Goal: Task Accomplishment & Management: Complete application form

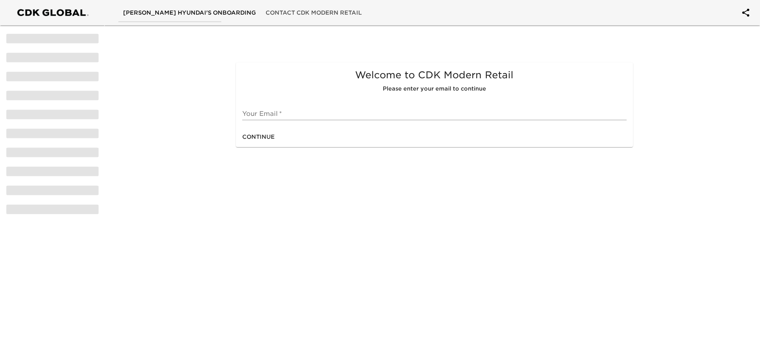
click at [289, 109] on input "text" at bounding box center [434, 114] width 384 height 13
click at [290, 117] on input "text" at bounding box center [434, 114] width 384 height 13
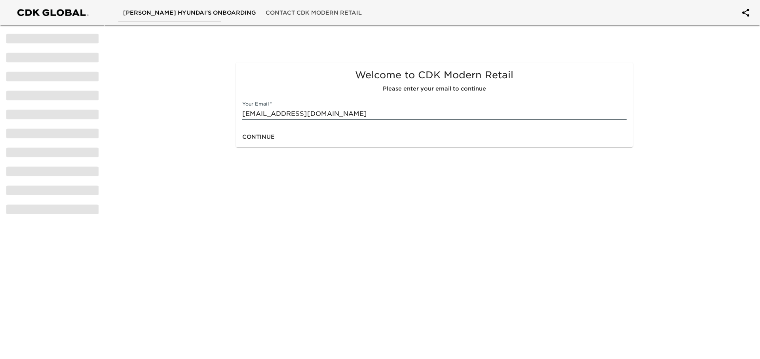
type input "[EMAIL_ADDRESS][DOMAIN_NAME]"
click at [265, 135] on span "Continue" at bounding box center [258, 137] width 32 height 10
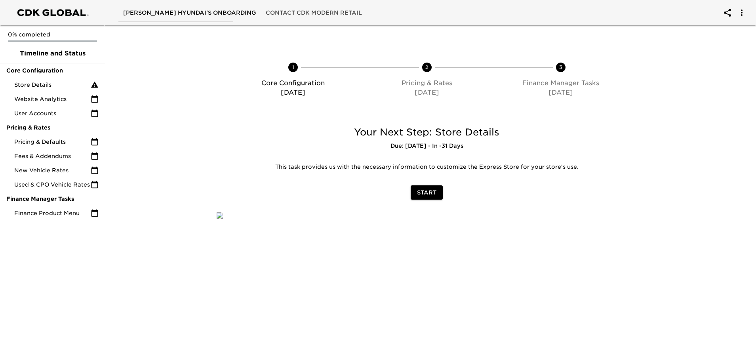
click at [430, 194] on span "Start" at bounding box center [426, 193] width 19 height 10
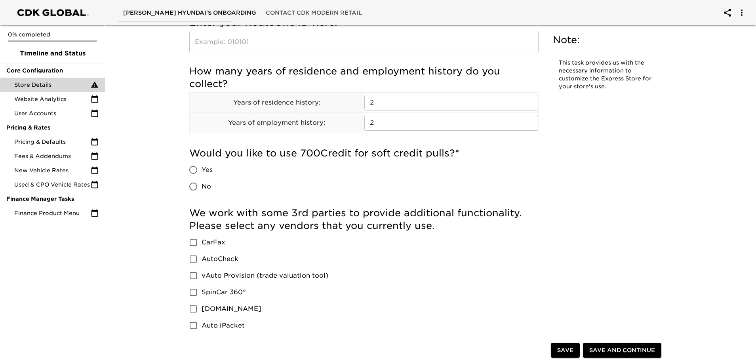
scroll to position [1069, 0]
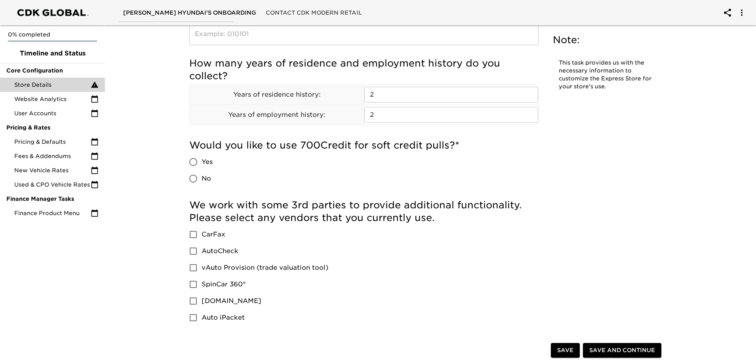
click at [200, 168] on input "Yes" at bounding box center [193, 162] width 17 height 17
radio input "true"
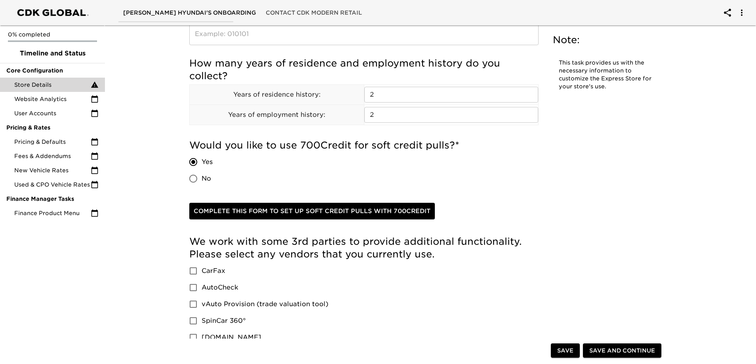
click at [315, 213] on span "Complete this form to set up soft credit pulls with 700Credit" at bounding box center [312, 211] width 237 height 10
click at [199, 182] on input "No" at bounding box center [193, 178] width 17 height 17
radio input "true"
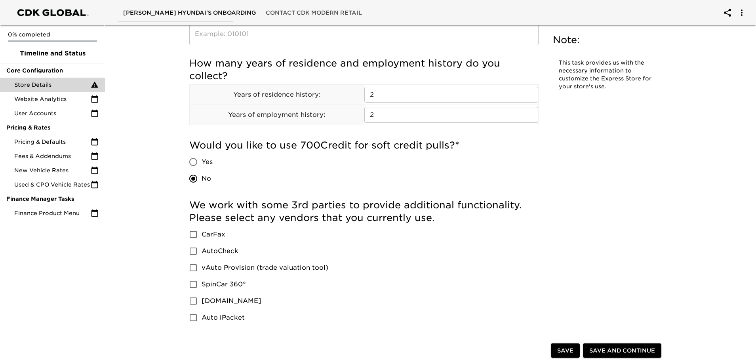
click at [202, 160] on span "Yes" at bounding box center [206, 161] width 11 height 9
click at [201, 160] on input "Yes" at bounding box center [193, 162] width 17 height 17
radio input "true"
